Goal: Information Seeking & Learning: Check status

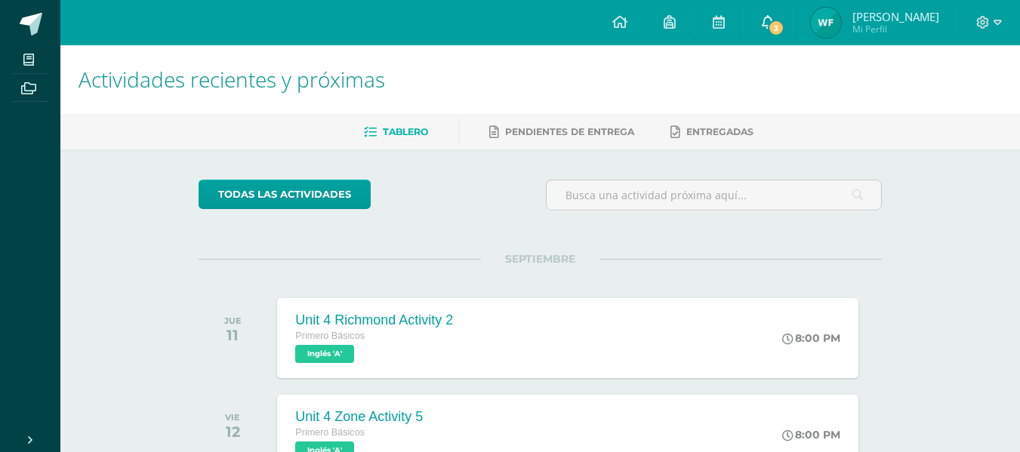
click at [766, 14] on span at bounding box center [767, 22] width 12 height 17
drag, startPoint x: 925, startPoint y: 126, endPoint x: 774, endPoint y: 29, distance: 179.2
click at [774, 29] on link "0" at bounding box center [767, 22] width 48 height 45
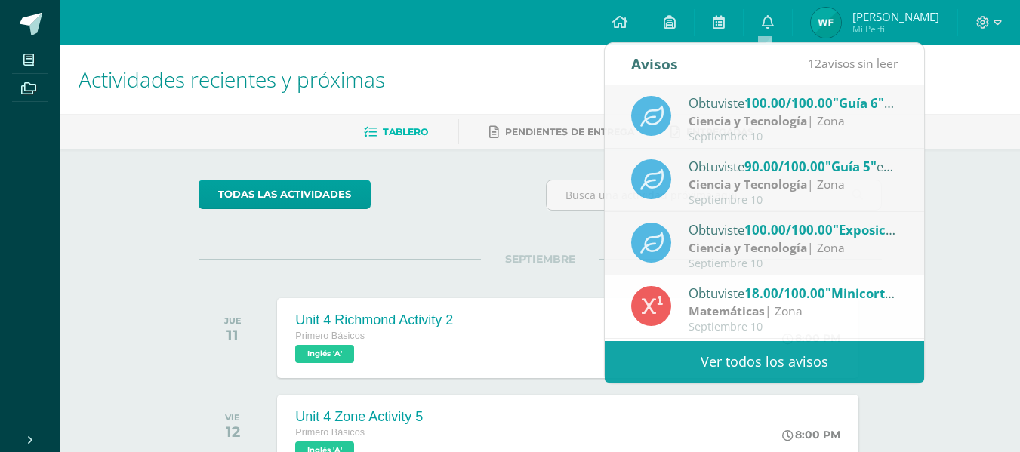
click at [949, 123] on ul "Tablero Pendientes de entrega Entregadas" at bounding box center [557, 131] width 959 height 25
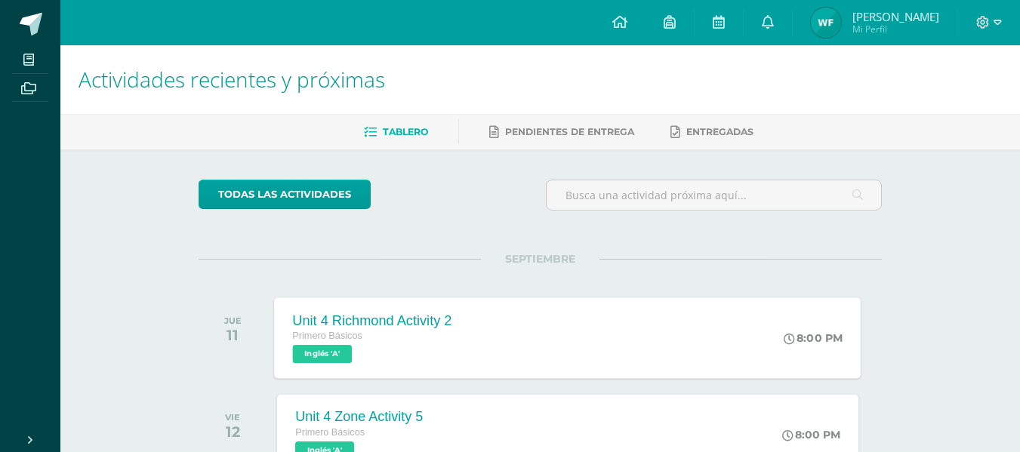
click at [663, 314] on div "Unit 4 Richmond Activity 2 Primero Básicos Inglés 'A' 8:00 PM Unit 4 Richmond A…" at bounding box center [568, 337] width 586 height 81
click at [348, 140] on h2 "Unit 4 Richmond Activity 2" at bounding box center [510, 149] width 500 height 19
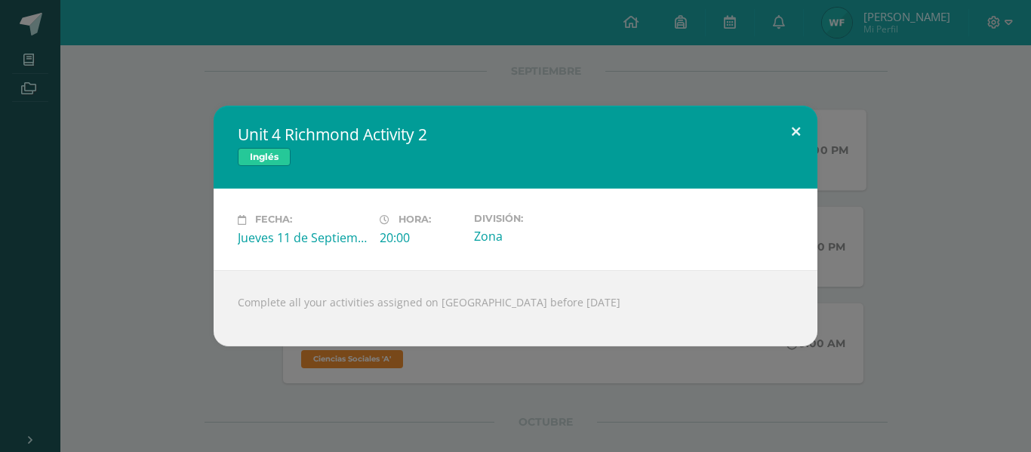
click at [796, 128] on button at bounding box center [795, 131] width 43 height 51
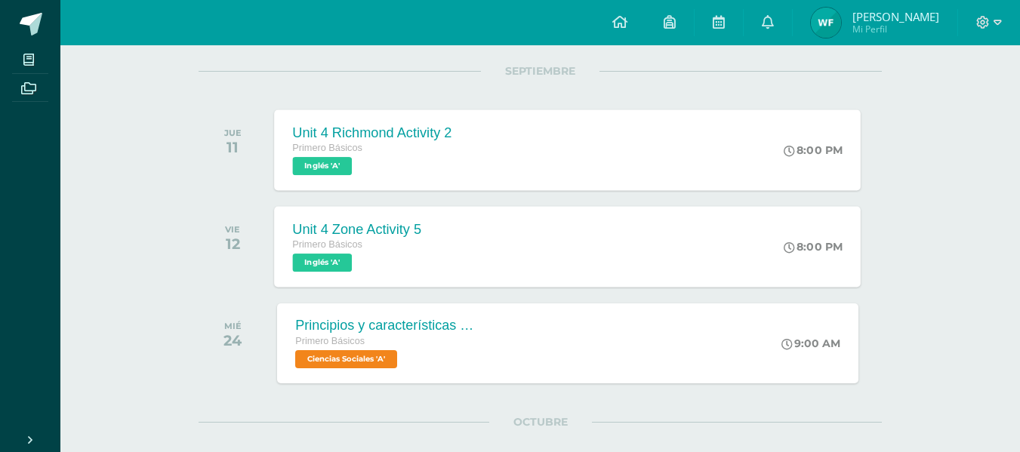
click at [630, 222] on div "Unit 4 Zone Activity 5 Primero Básicos Inglés 'A' 8:00 PM Unit 4 Zone Activity …" at bounding box center [568, 246] width 586 height 81
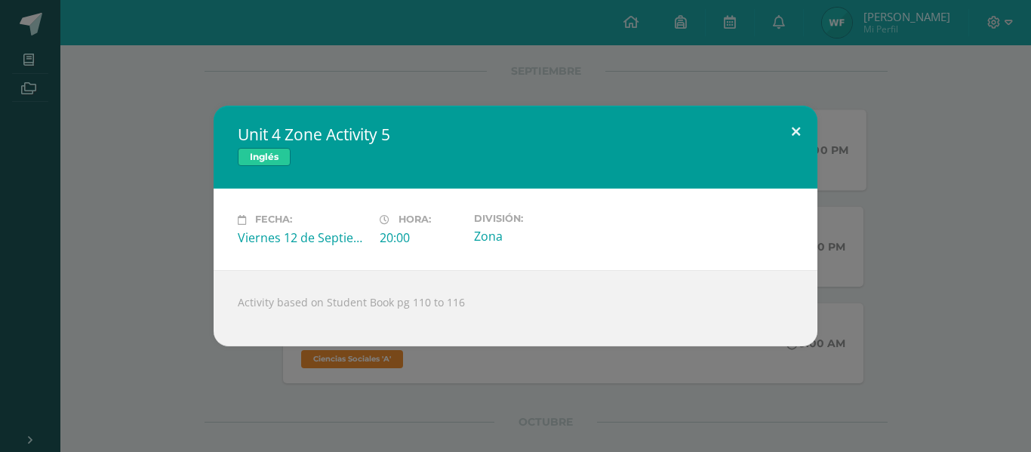
click at [793, 139] on button at bounding box center [795, 131] width 43 height 51
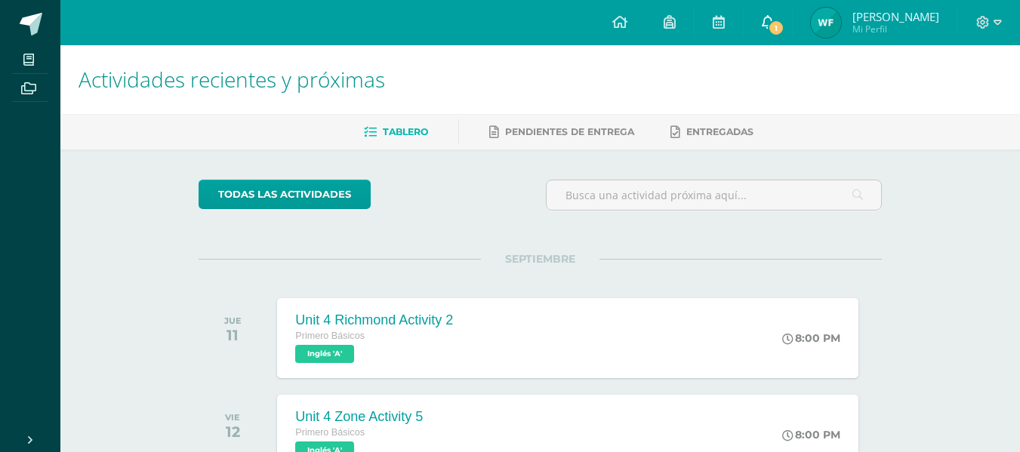
click at [764, 35] on link "1" at bounding box center [767, 22] width 48 height 45
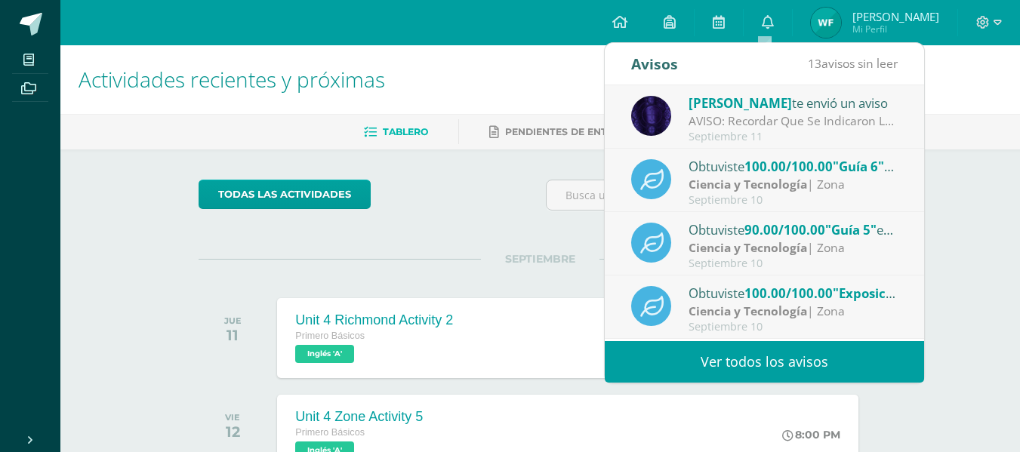
click at [863, 131] on div "Septiembre 11" at bounding box center [793, 137] width 210 height 13
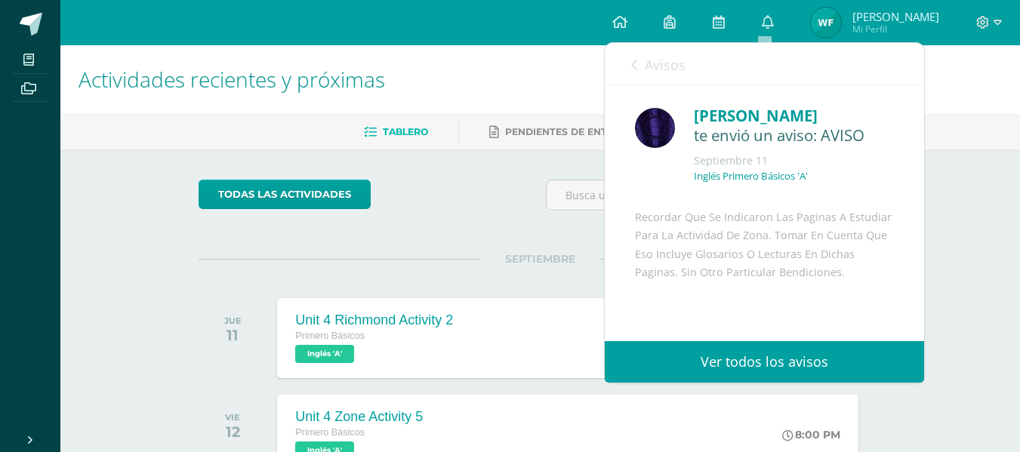
click at [768, 60] on div "Avisos 12 avisos sin leer Avisos" at bounding box center [763, 64] width 319 height 42
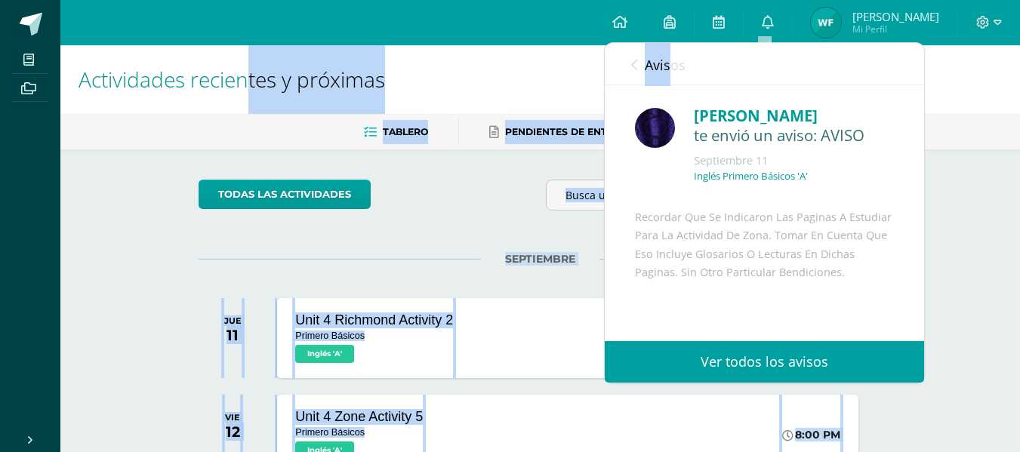
drag, startPoint x: 670, startPoint y: 63, endPoint x: 233, endPoint y: -91, distance: 463.5
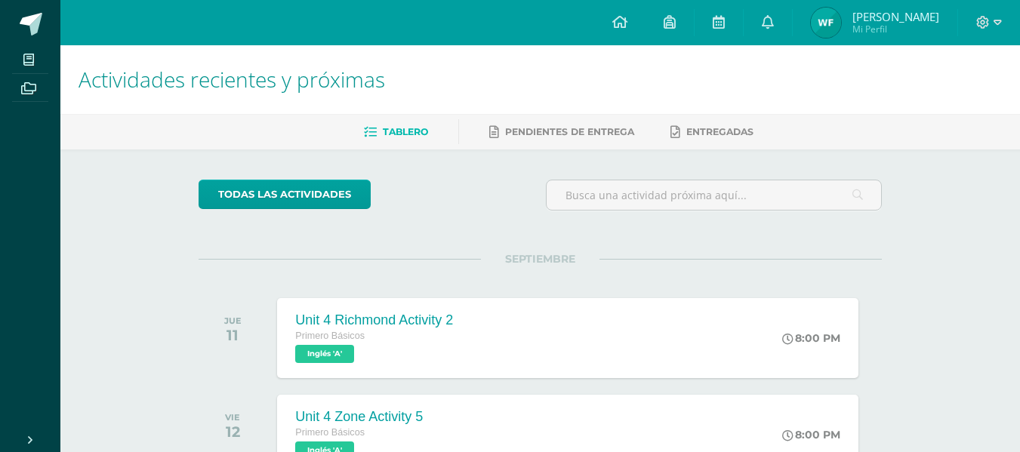
click at [830, 14] on img at bounding box center [826, 23] width 30 height 30
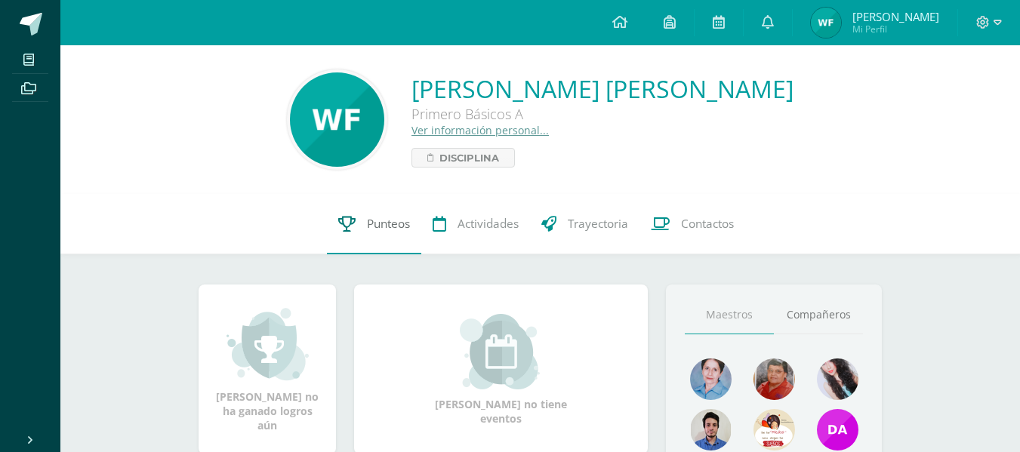
click at [401, 211] on link "Punteos" at bounding box center [374, 224] width 94 height 60
